Goal: Contribute content

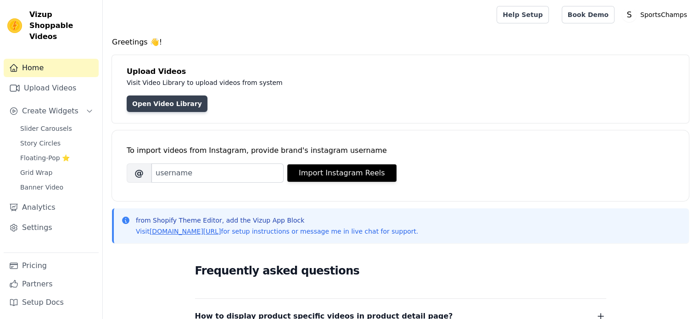
click at [166, 99] on link "Open Video Library" at bounding box center [167, 104] width 81 height 17
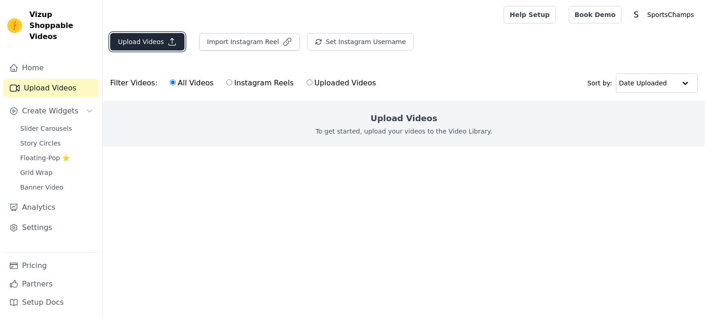
click at [168, 44] on icon "button" at bounding box center [172, 41] width 9 height 9
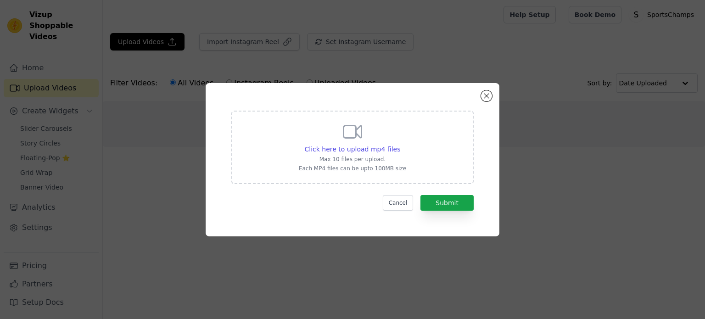
click at [355, 159] on p "Max 10 files per upload." at bounding box center [352, 159] width 107 height 7
click at [400, 145] on input "Click here to upload mp4 files Max 10 files per upload. Each MP4 files can be u…" at bounding box center [400, 144] width 0 height 0
type input "C:\fakepath\SnapTik-dot-[PERSON_NAME]-c5ea38976b58490a50750b24fc1192c5.mp4"
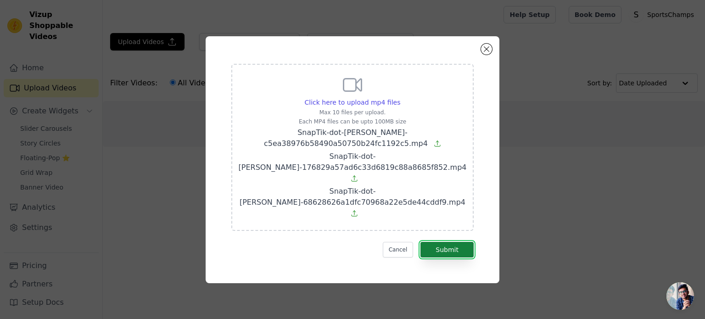
click at [429, 242] on button "Submit" at bounding box center [447, 250] width 53 height 16
